Goal: Register for event/course

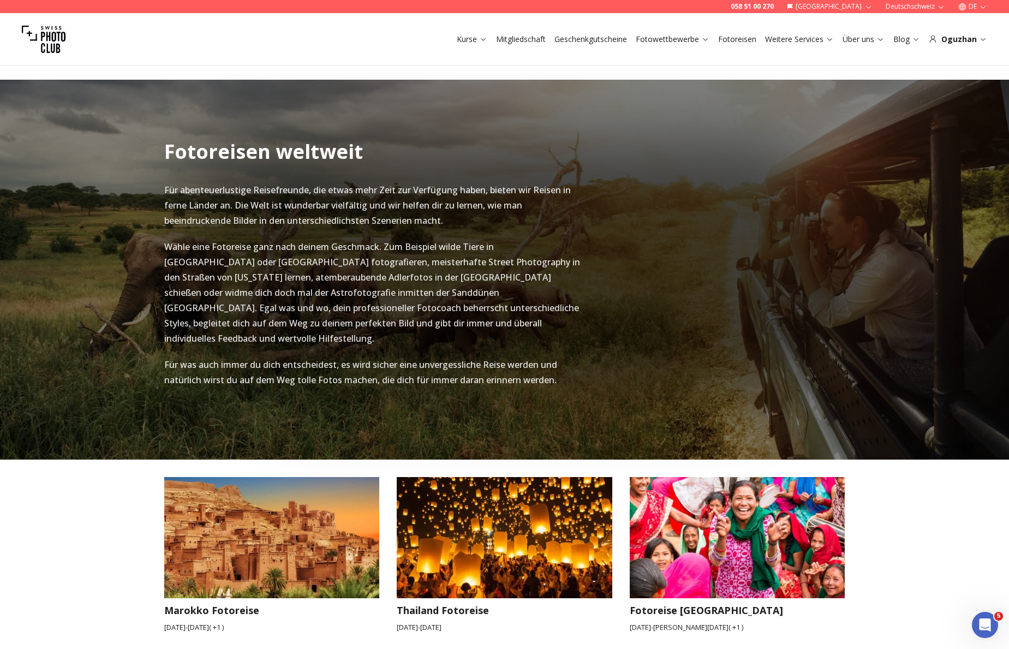
scroll to position [1490, 0]
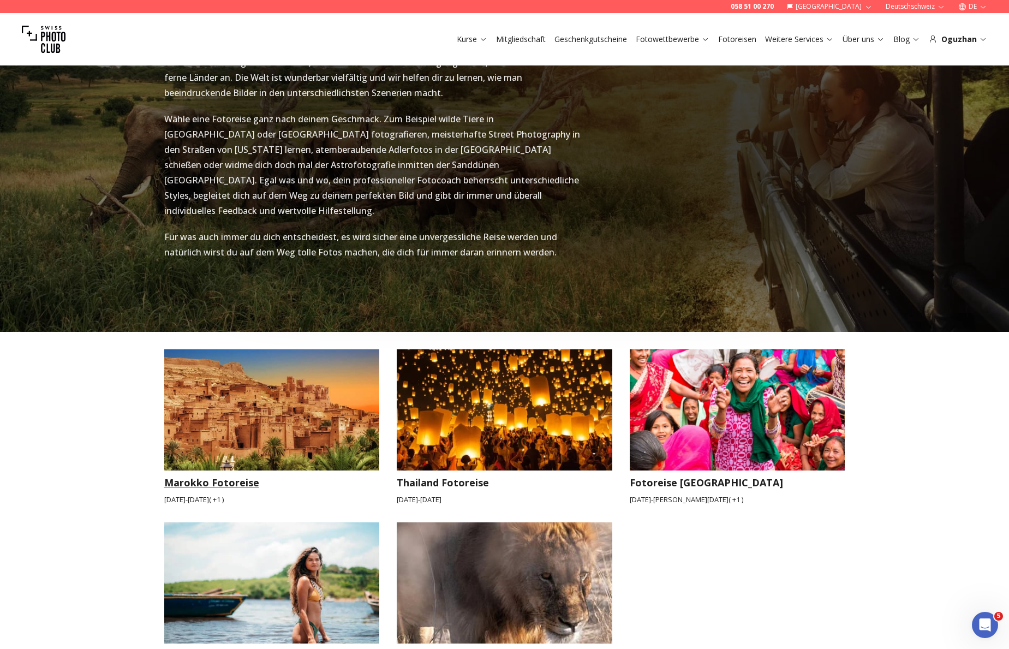
click at [231, 494] on small "Okt. 25 2025 - Nov. 1 2025 ( + 1 )" at bounding box center [272, 499] width 216 height 10
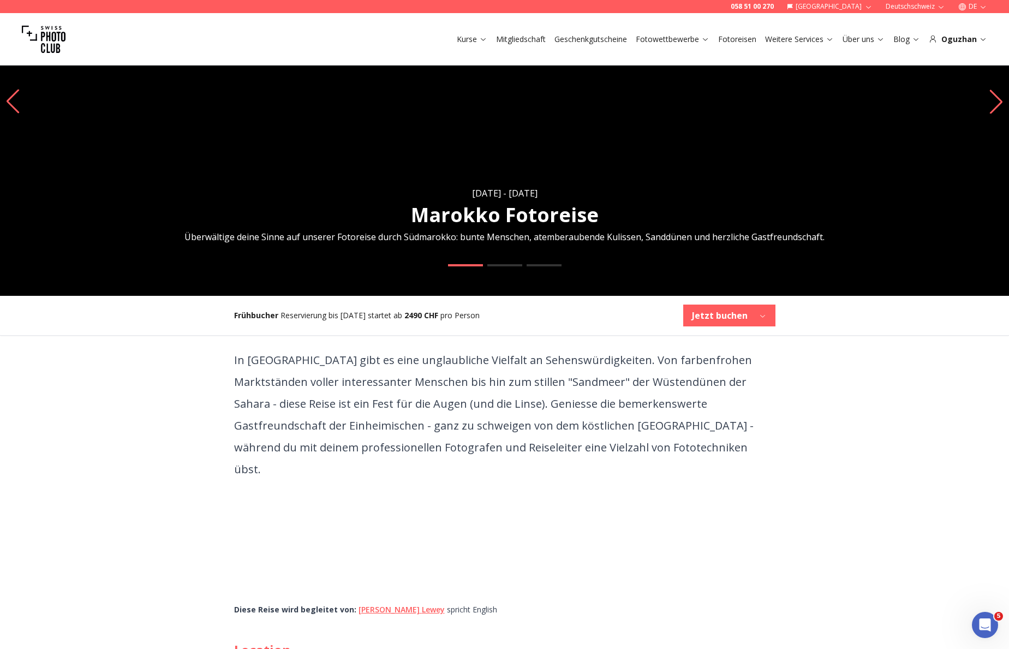
scroll to position [250, 0]
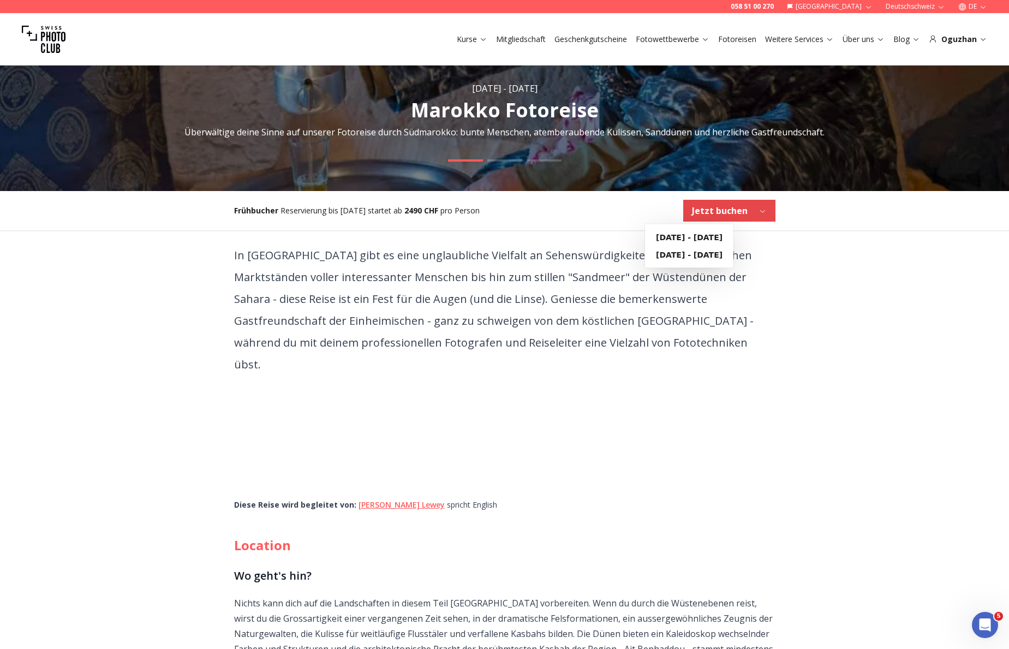
click at [733, 212] on b "Jetzt buchen" at bounding box center [720, 210] width 56 height 13
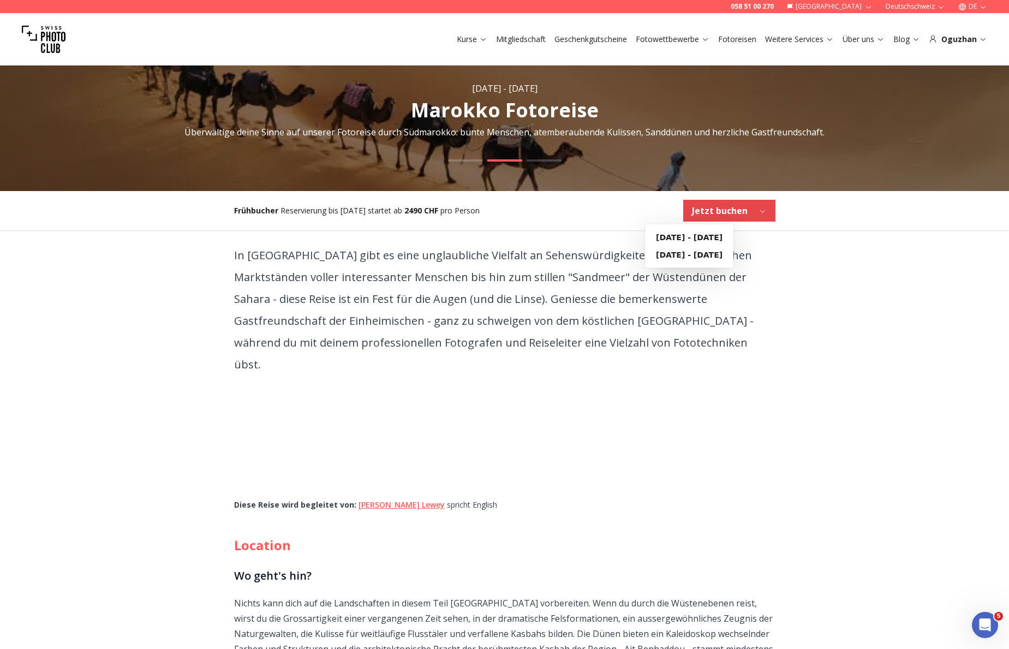
click at [733, 213] on b "Jetzt buchen" at bounding box center [720, 210] width 56 height 13
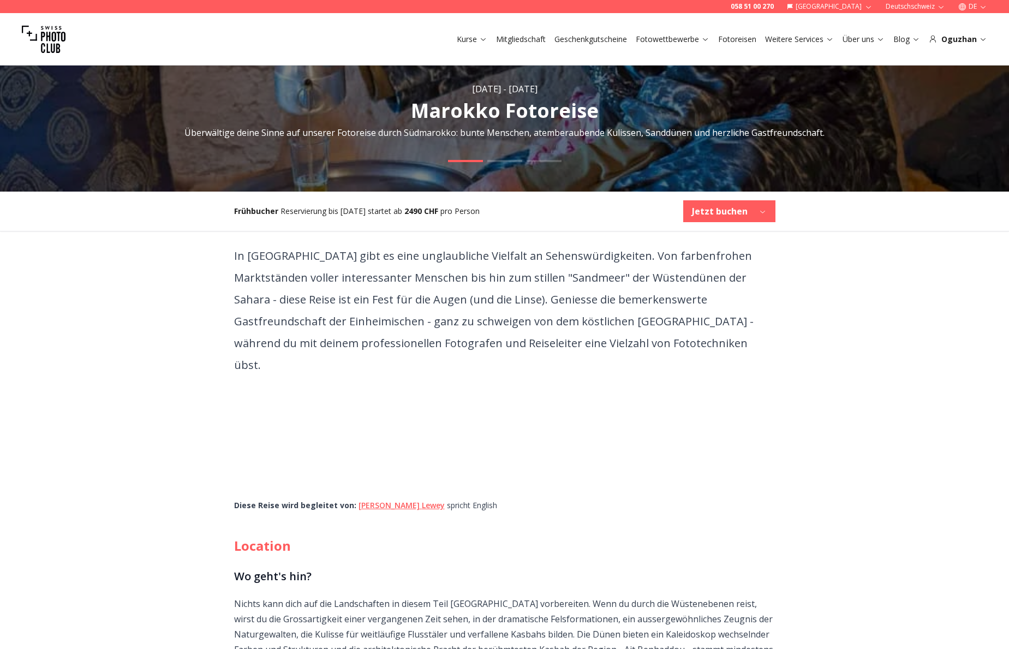
scroll to position [250, 0]
click at [705, 224] on div "Frühbucher Reservierung bis Aug. 26. startet ab 2490 CHF pro Person Jetzt buchen" at bounding box center [504, 210] width 559 height 39
click at [706, 214] on b "Jetzt buchen" at bounding box center [720, 210] width 56 height 13
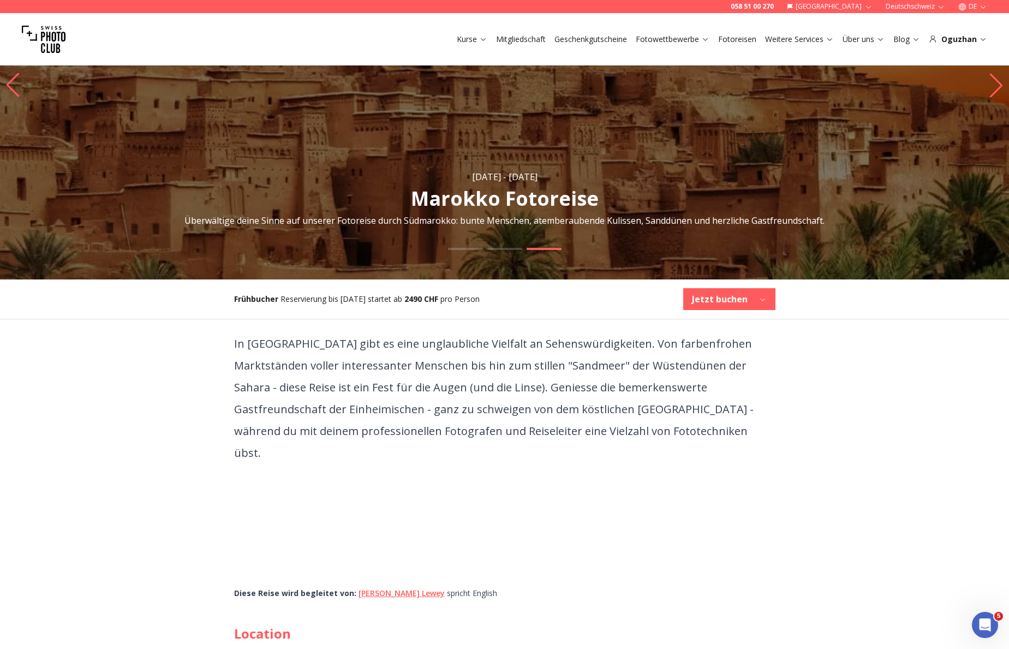
scroll to position [0, 0]
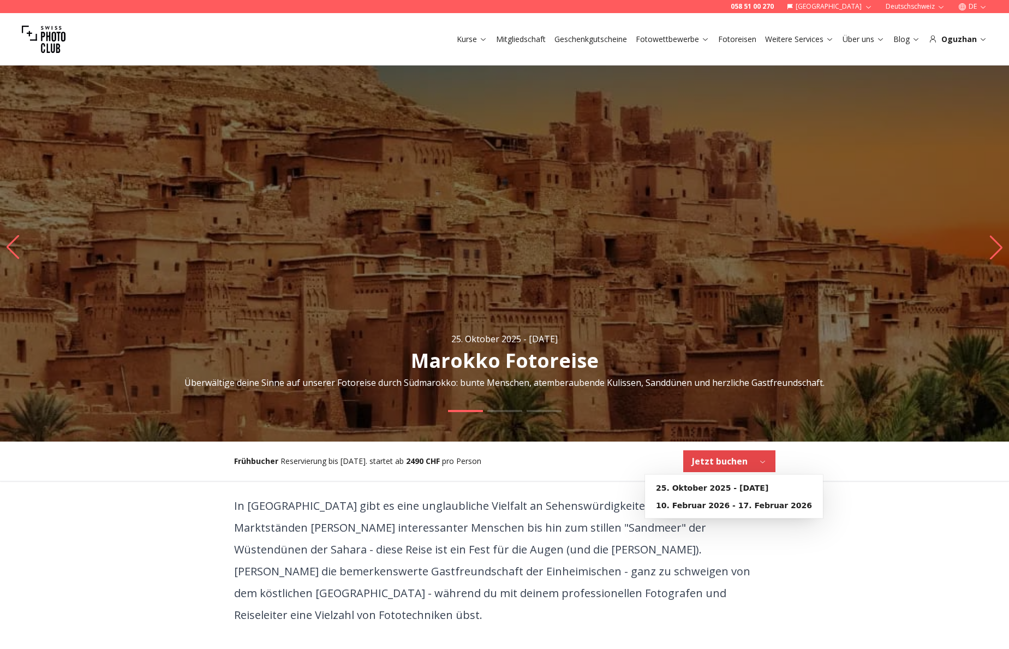
click at [731, 458] on b "Jetzt buchen" at bounding box center [720, 460] width 56 height 13
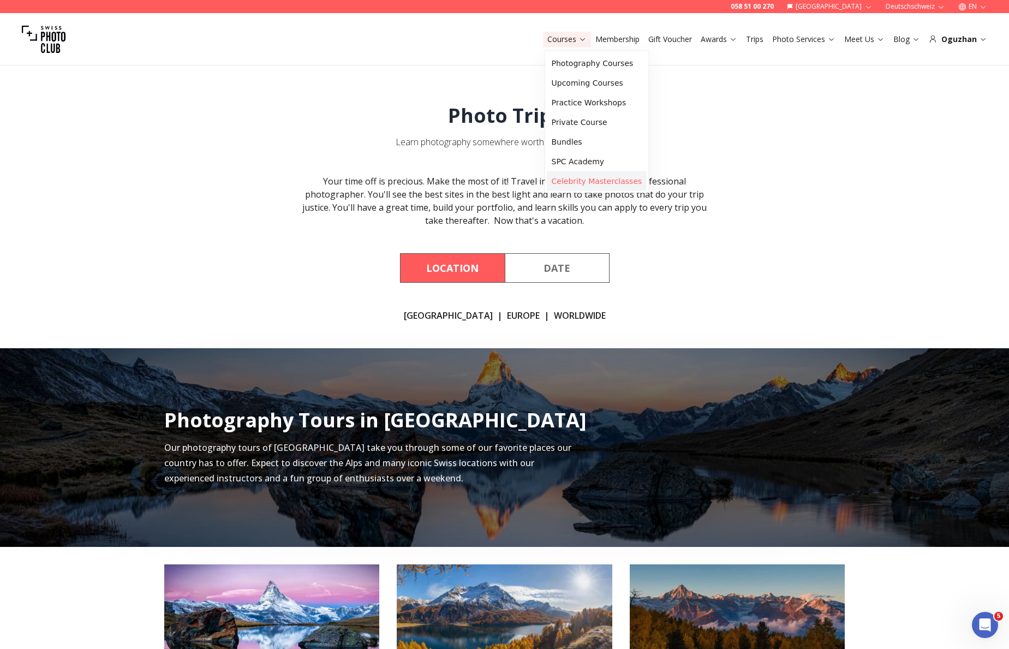
click at [566, 180] on link "Celebrity Masterclasses" at bounding box center [596, 181] width 99 height 20
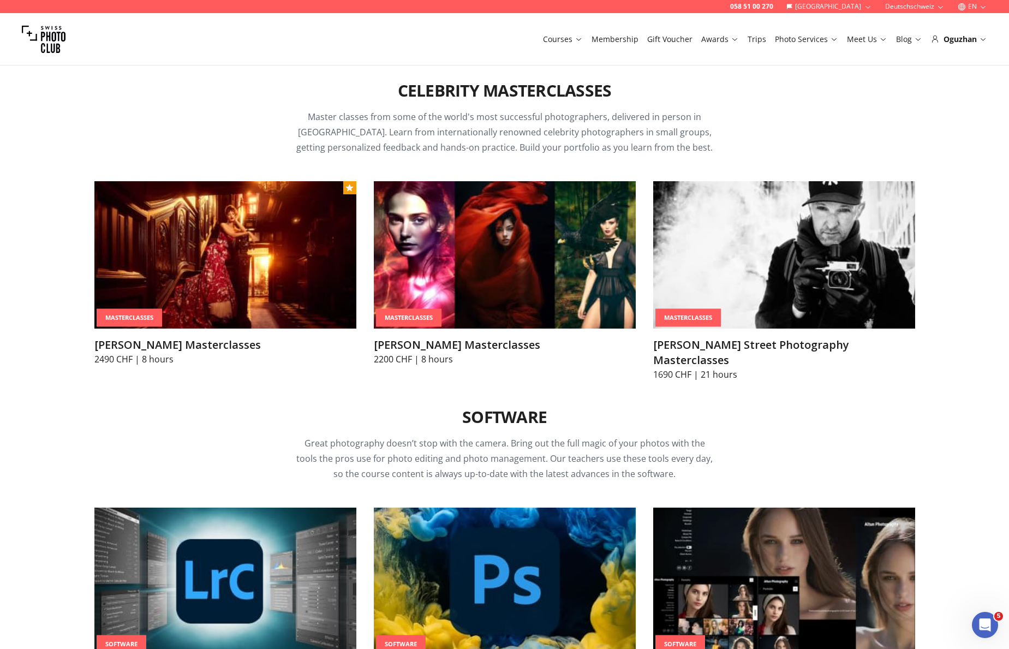
scroll to position [3149, 0]
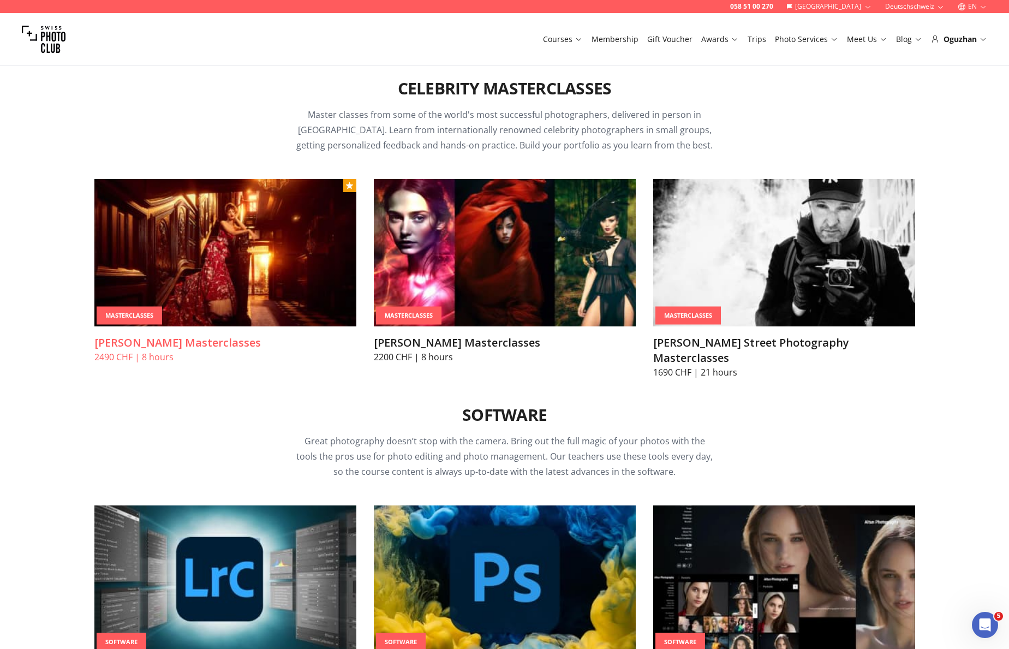
click at [177, 338] on h3 "Lindsay Adler Masterclasses" at bounding box center [225, 342] width 262 height 15
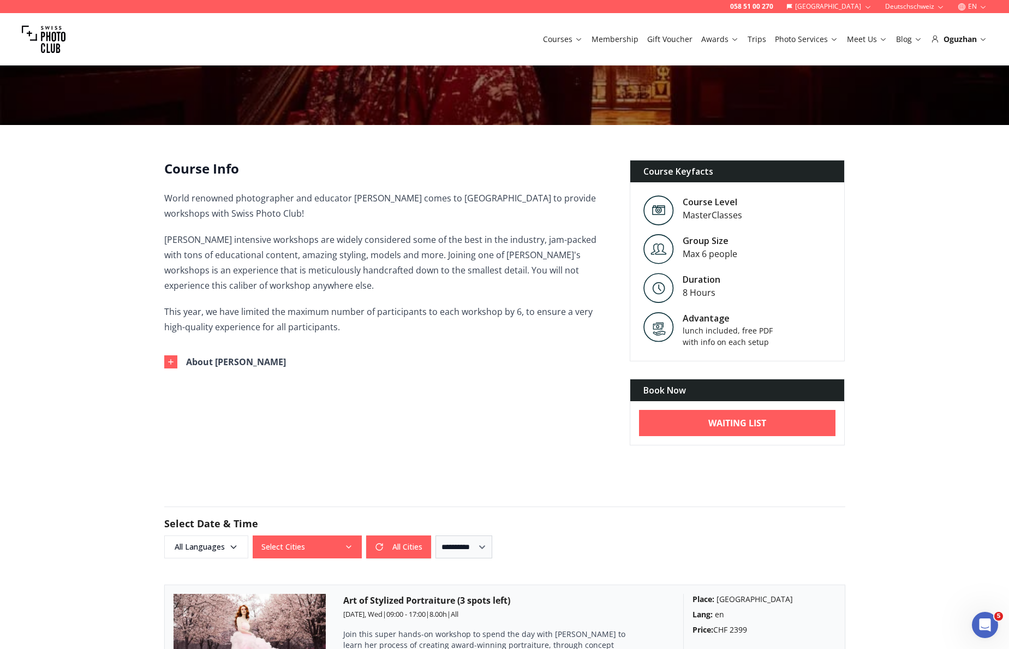
scroll to position [439, 0]
